Goal: Transaction & Acquisition: Download file/media

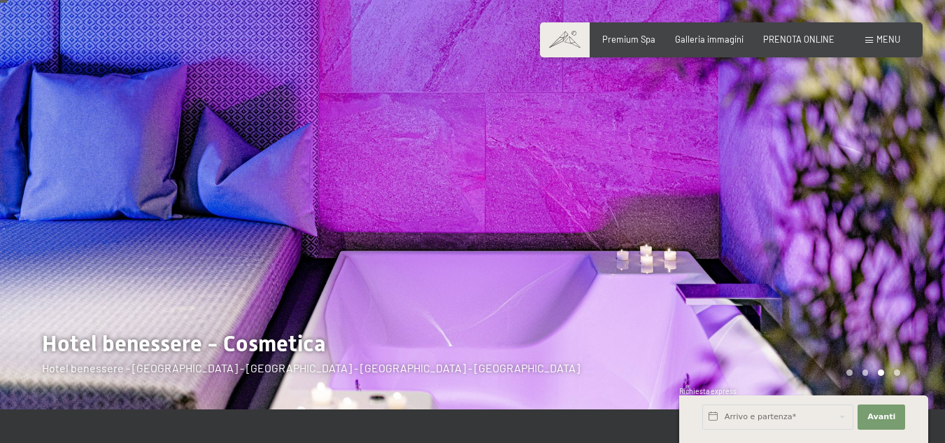
scroll to position [70, 0]
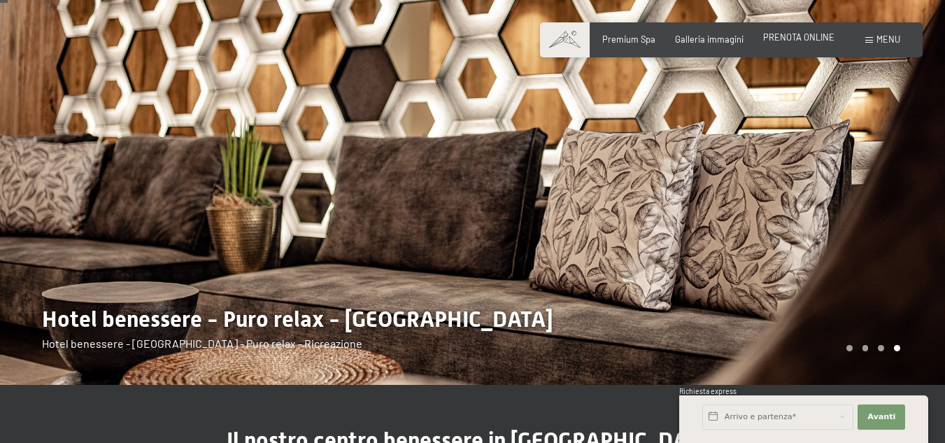
click at [791, 41] on span "PRENOTA ONLINE" at bounding box center [798, 36] width 71 height 11
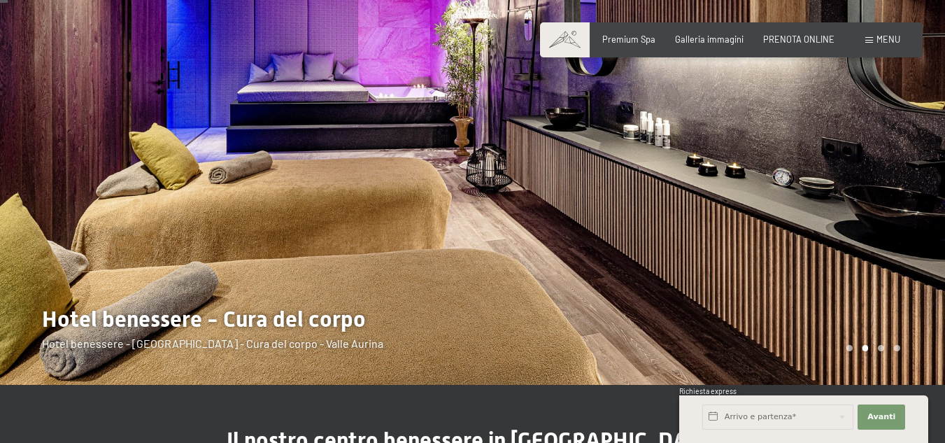
click at [354, 324] on div at bounding box center [236, 157] width 473 height 455
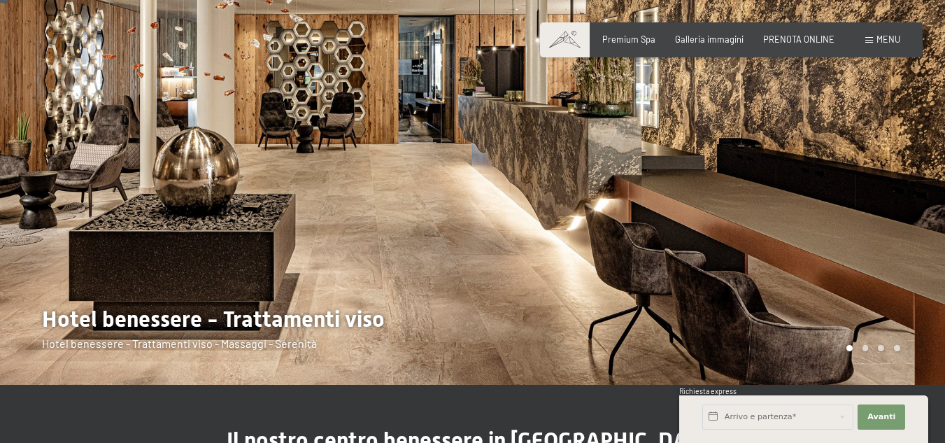
click at [364, 318] on div at bounding box center [236, 157] width 473 height 455
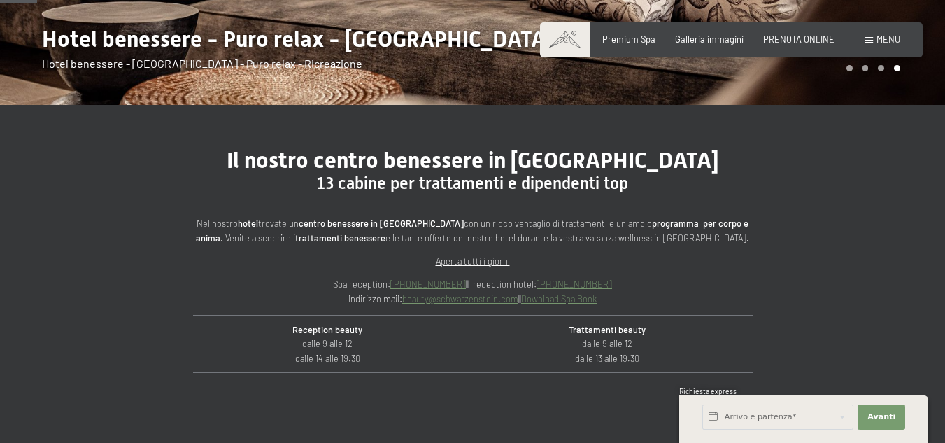
scroll to position [420, 0]
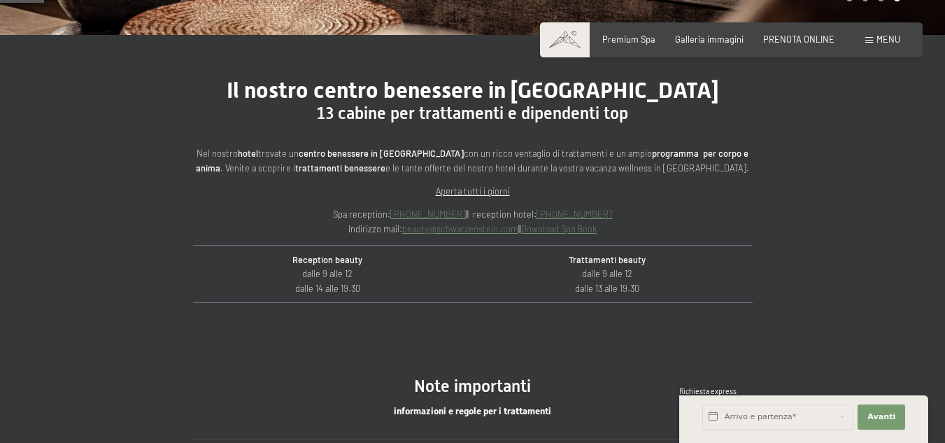
click at [458, 192] on u "Aperta tutti i giorni" at bounding box center [473, 190] width 74 height 11
click at [473, 231] on link "beauty@ no-spam. schwarzenstein. no-spam. com" at bounding box center [460, 228] width 116 height 11
drag, startPoint x: 729, startPoint y: 201, endPoint x: 572, endPoint y: 282, distance: 177.0
click at [729, 203] on div "Nel nostro hotel trovate un centro benessere in Trentino Alto Adige con un ricc…" at bounding box center [472, 240] width 559 height 188
drag, startPoint x: 515, startPoint y: 231, endPoint x: 399, endPoint y: 234, distance: 116.1
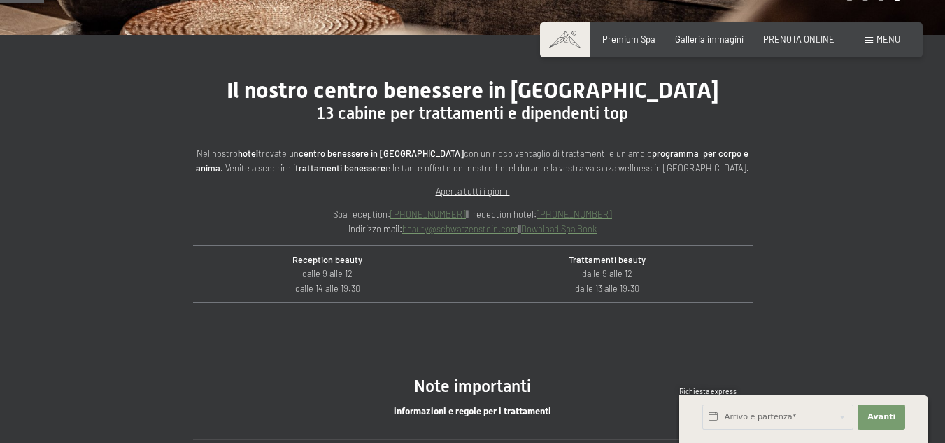
click at [399, 234] on p "Spa reception: +39 0474 674480 || reception hotel: +39 0474 674100 Indirizzo ma…" at bounding box center [472, 221] width 559 height 29
copy p "beauty@ no-spam. schwarzenstein. no-spam. com"
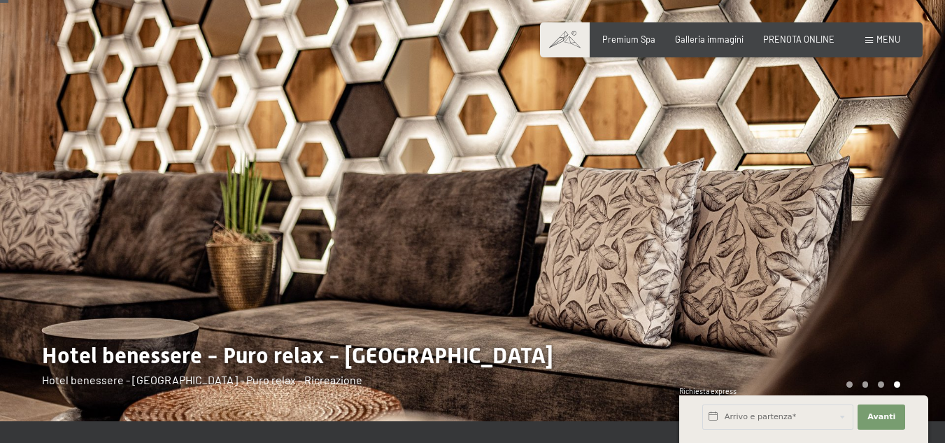
scroll to position [0, 0]
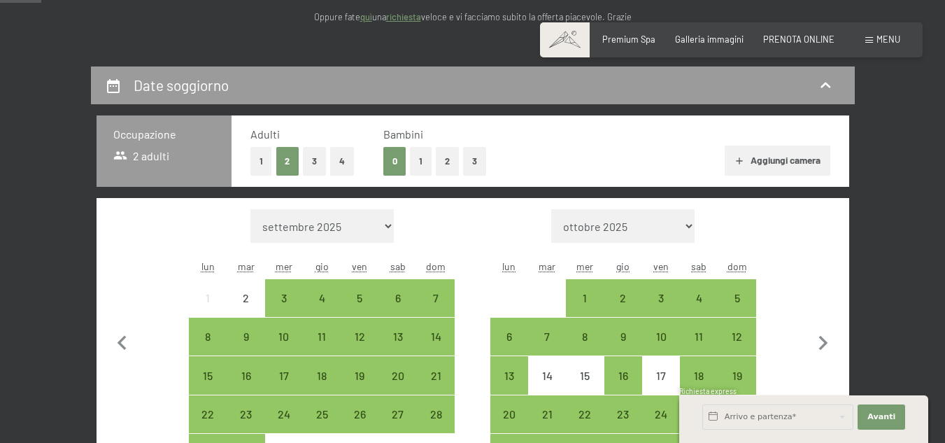
scroll to position [280, 0]
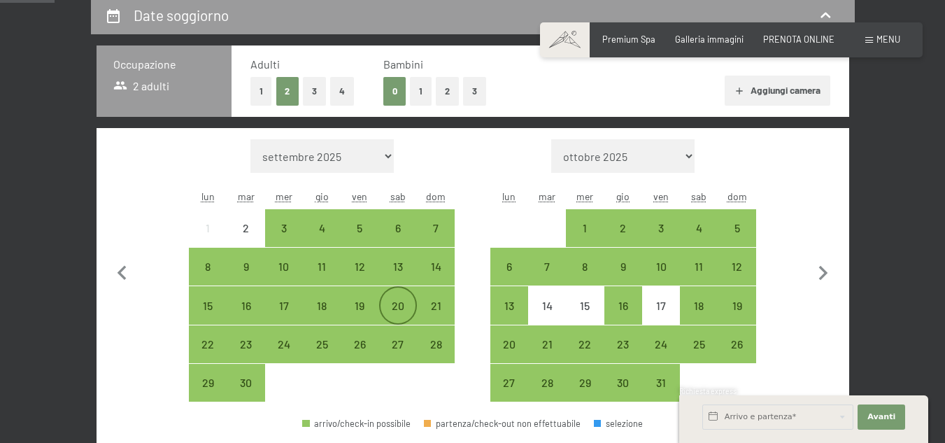
click at [400, 299] on div "20" at bounding box center [397, 304] width 35 height 35
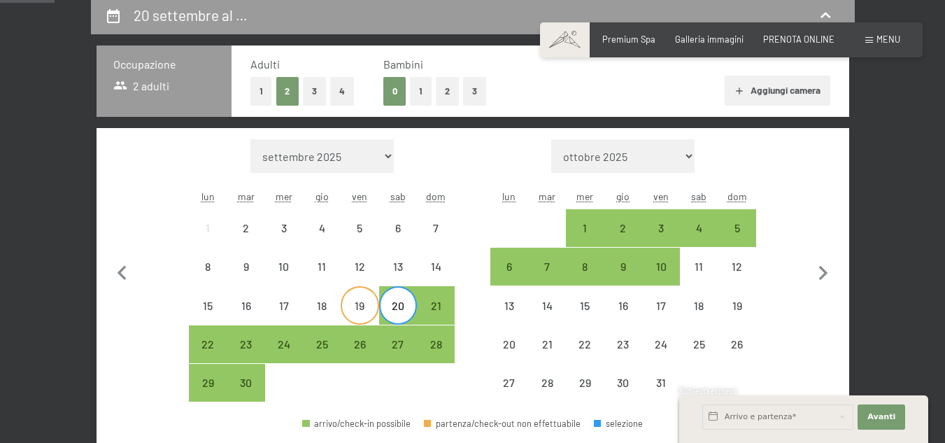
click at [371, 306] on div "19" at bounding box center [359, 317] width 35 height 35
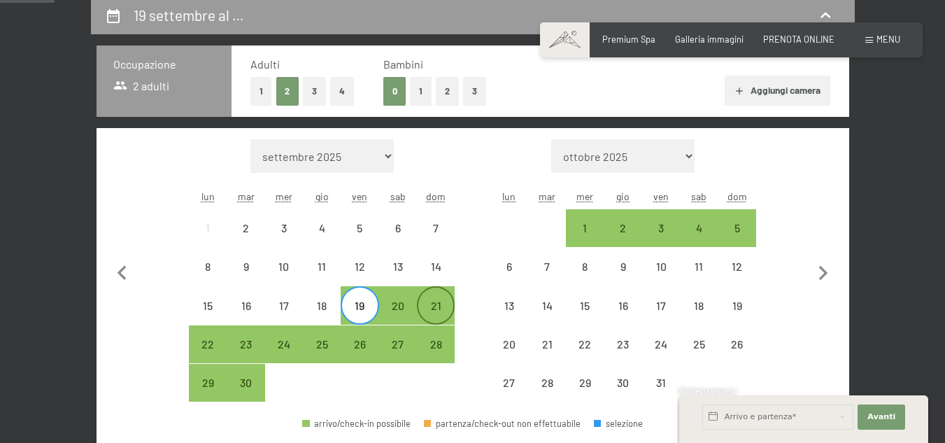
click at [436, 309] on div "21" at bounding box center [435, 317] width 35 height 35
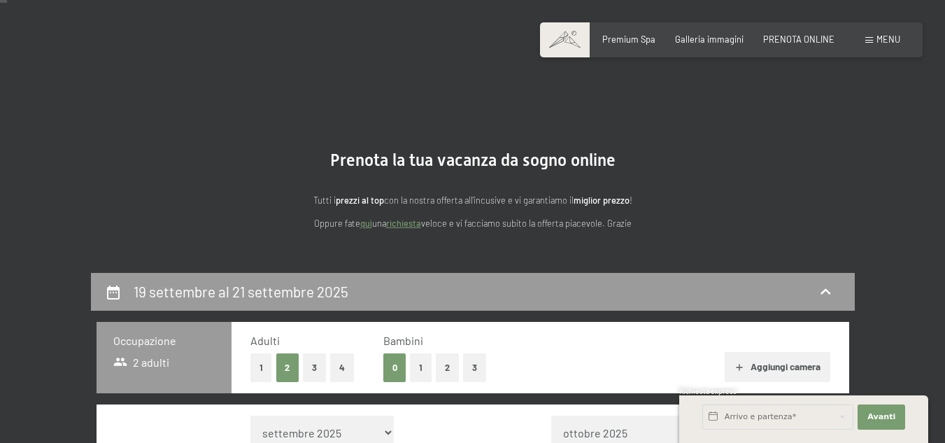
scroll to position [0, 0]
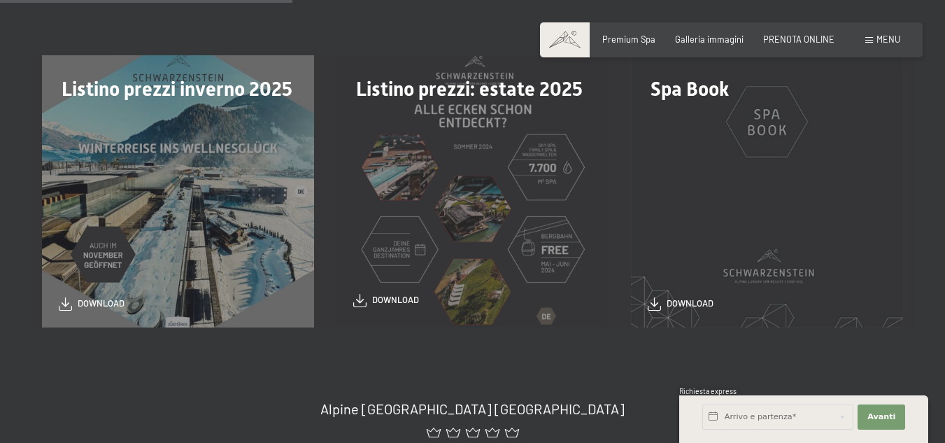
click at [394, 298] on span "download" at bounding box center [395, 300] width 47 height 13
click at [764, 129] on div "Spa Book download" at bounding box center [767, 191] width 294 height 272
click at [700, 299] on span "download" at bounding box center [689, 300] width 47 height 13
